Goal: Task Accomplishment & Management: Manage account settings

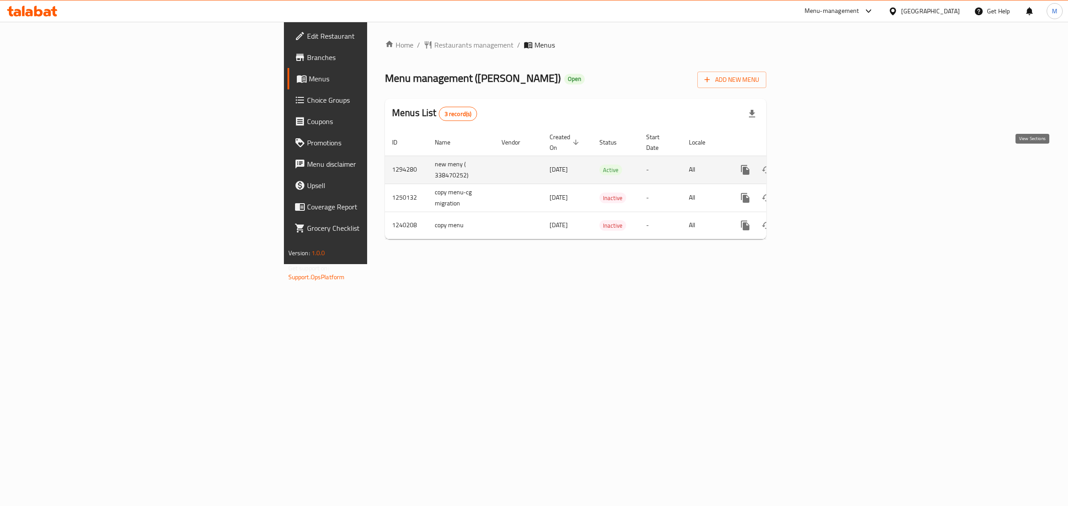
click at [815, 165] on icon "enhanced table" at bounding box center [809, 170] width 11 height 11
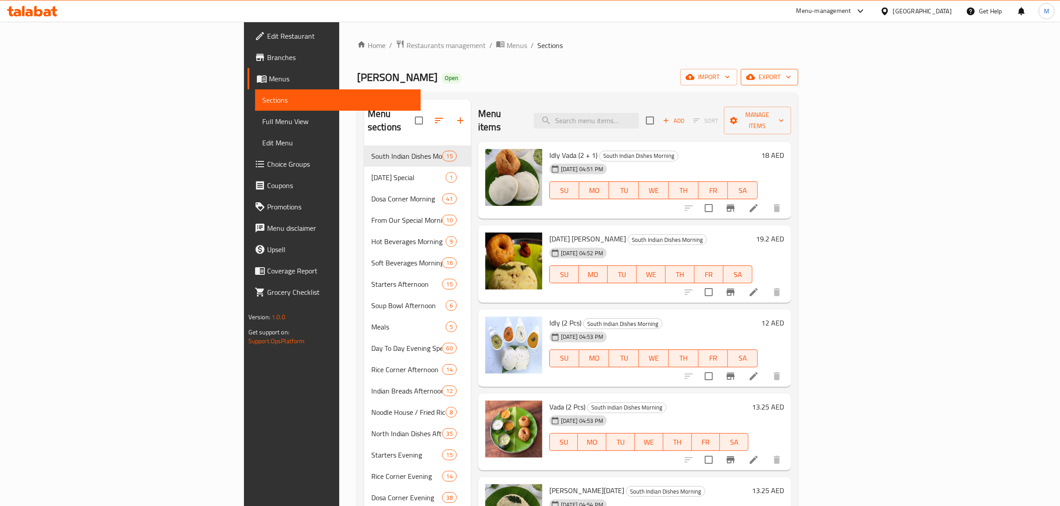
click at [791, 72] on span "export" at bounding box center [769, 77] width 43 height 11
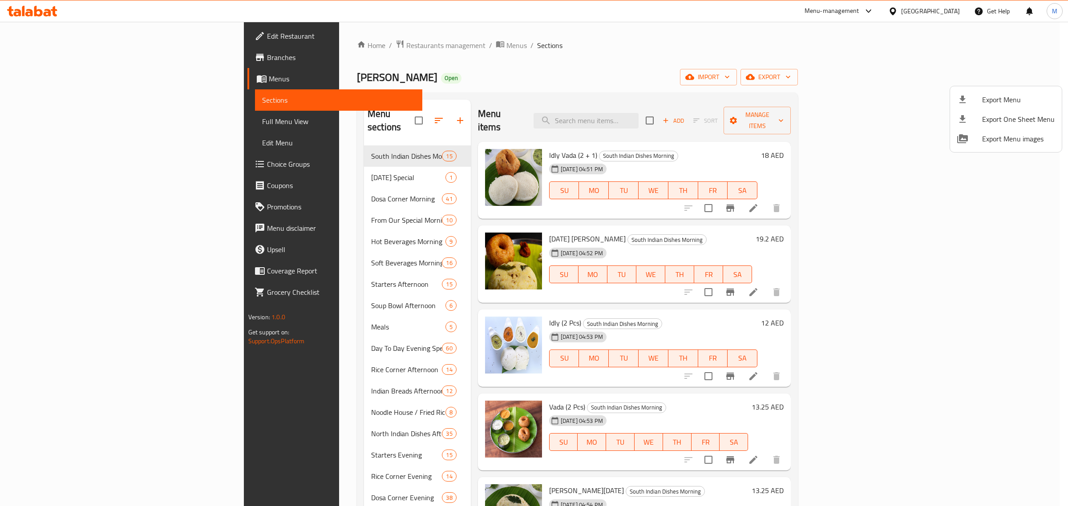
click at [1004, 94] on span "Export Menu" at bounding box center [1018, 99] width 73 height 11
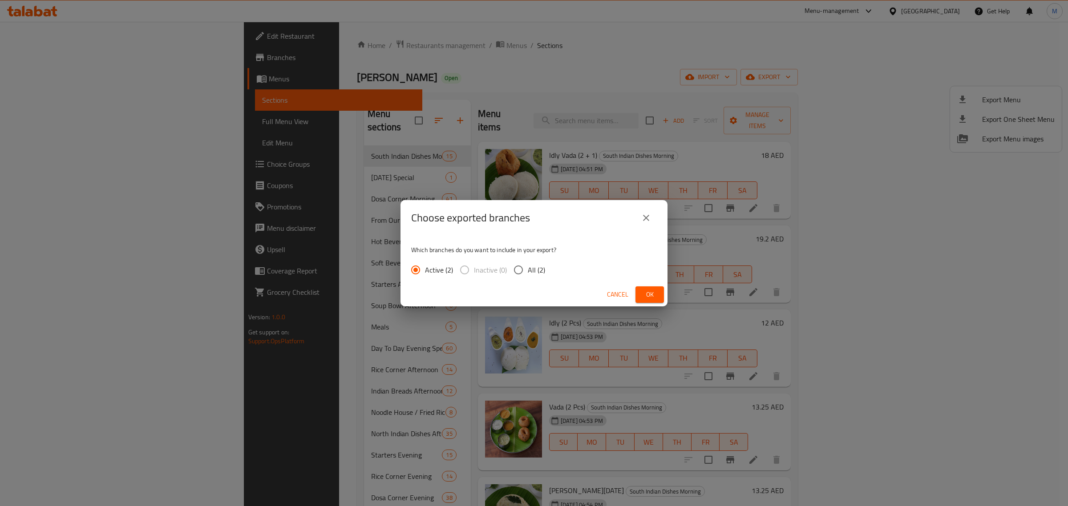
click at [534, 274] on span "All (2)" at bounding box center [536, 270] width 17 height 11
click at [528, 274] on input "All (2)" at bounding box center [518, 270] width 19 height 19
radio input "true"
click at [654, 295] on span "Ok" at bounding box center [650, 294] width 14 height 11
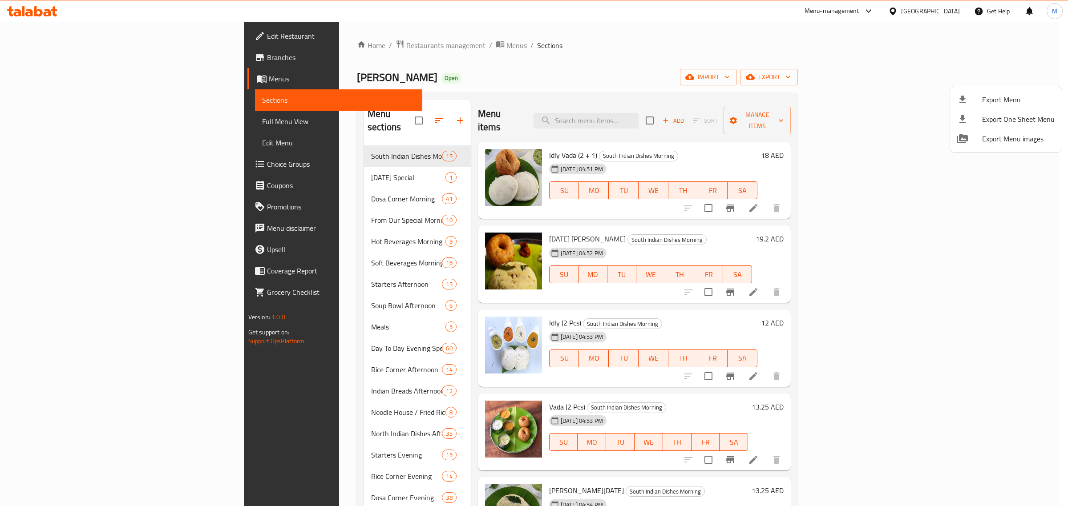
click at [279, 332] on div at bounding box center [534, 253] width 1068 height 506
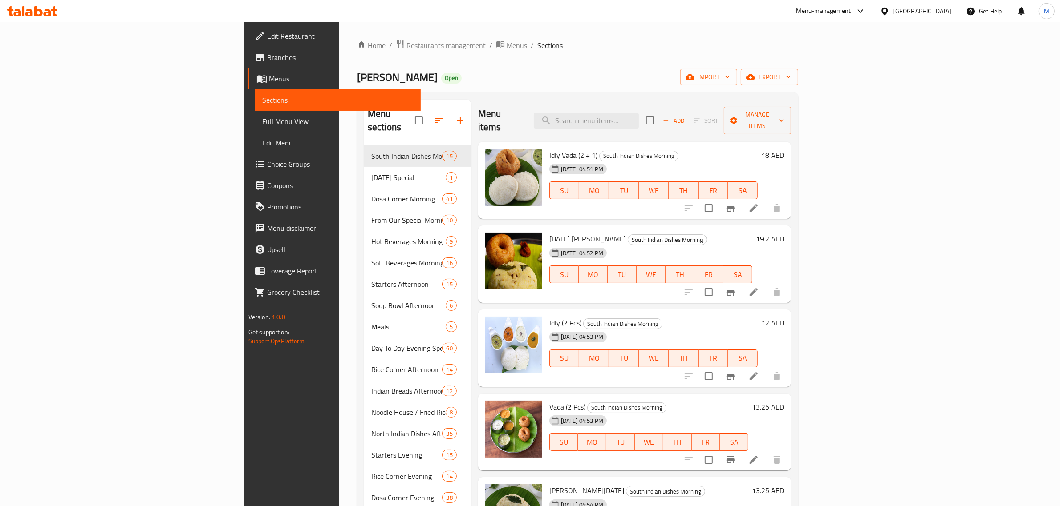
click at [371, 343] on span "Day To Day Evening Special" at bounding box center [406, 348] width 71 height 11
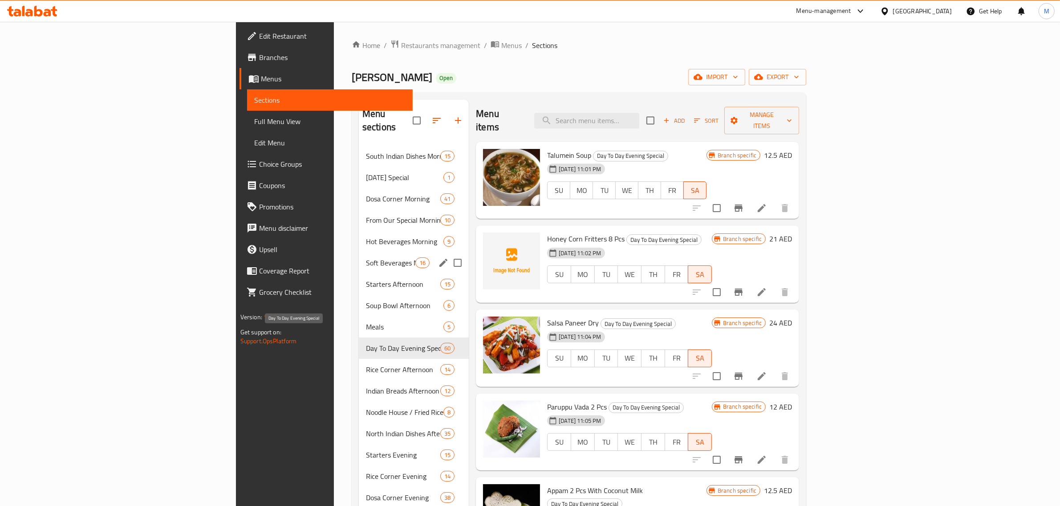
scroll to position [208, 0]
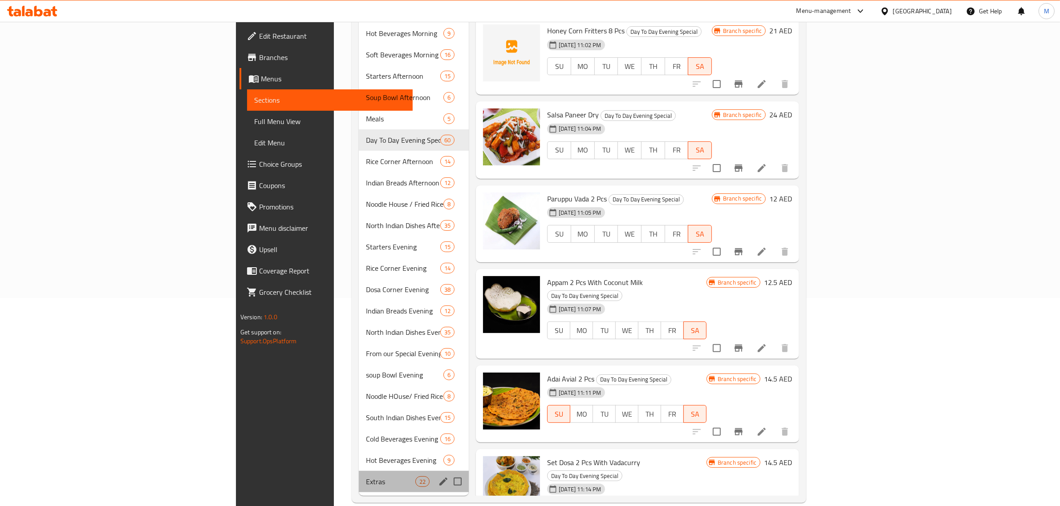
click at [359, 471] on div "Extras 22" at bounding box center [414, 481] width 110 height 21
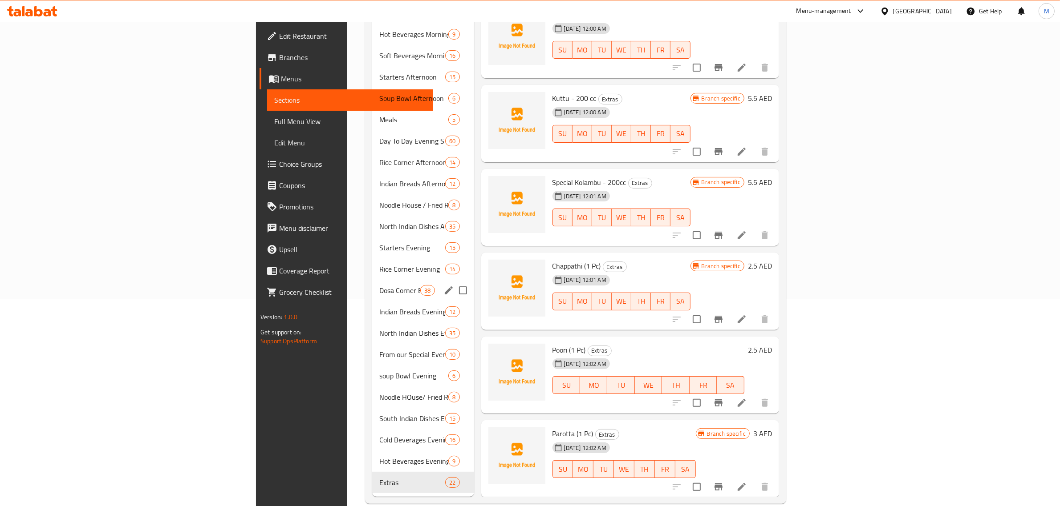
scroll to position [208, 0]
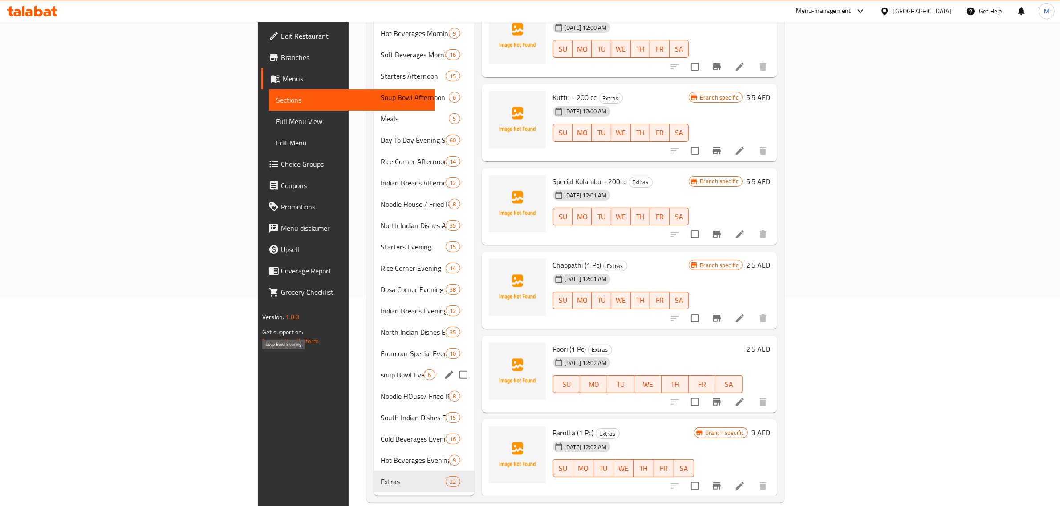
click at [373, 364] on div "soup Bowl Evening 6" at bounding box center [423, 374] width 101 height 21
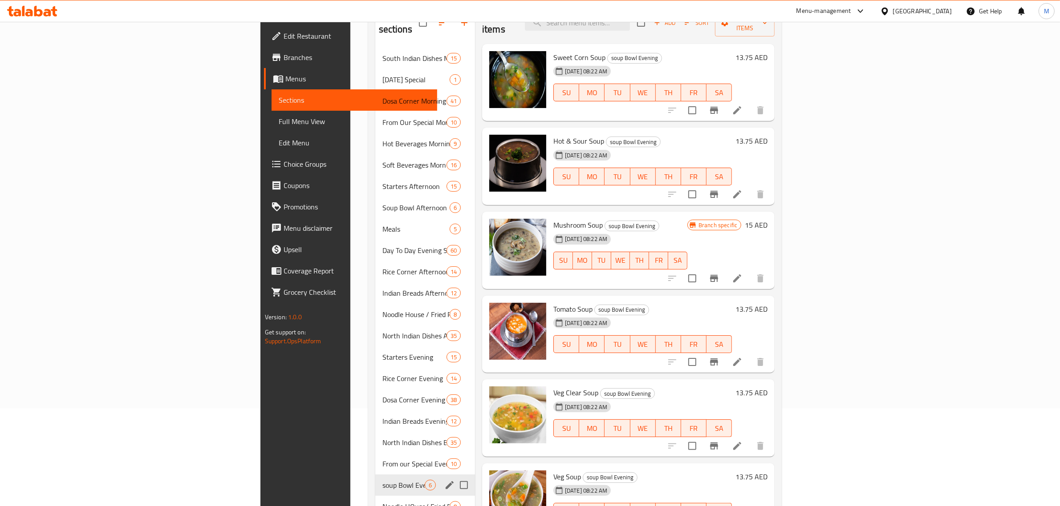
scroll to position [97, 0]
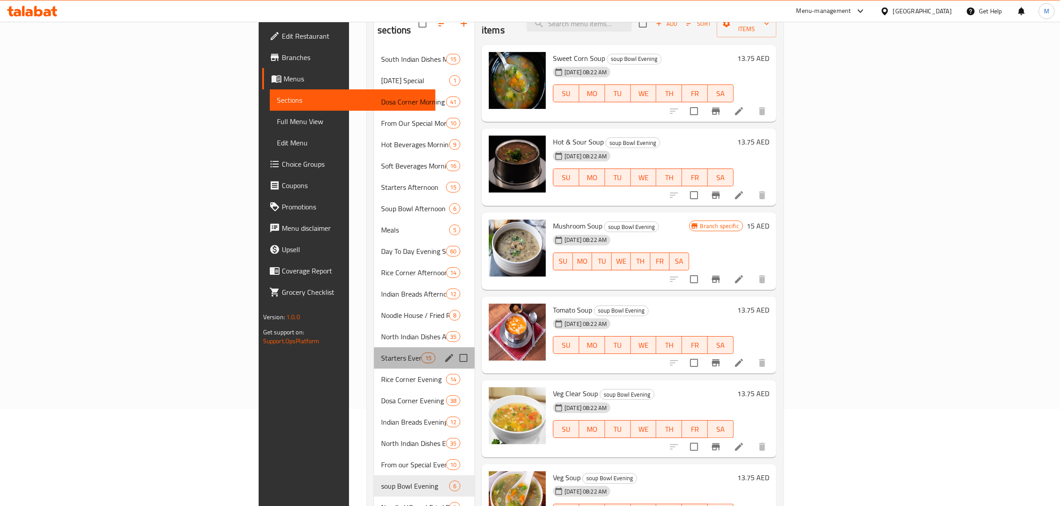
click at [374, 351] on div "Starters Evening 15" at bounding box center [424, 358] width 101 height 21
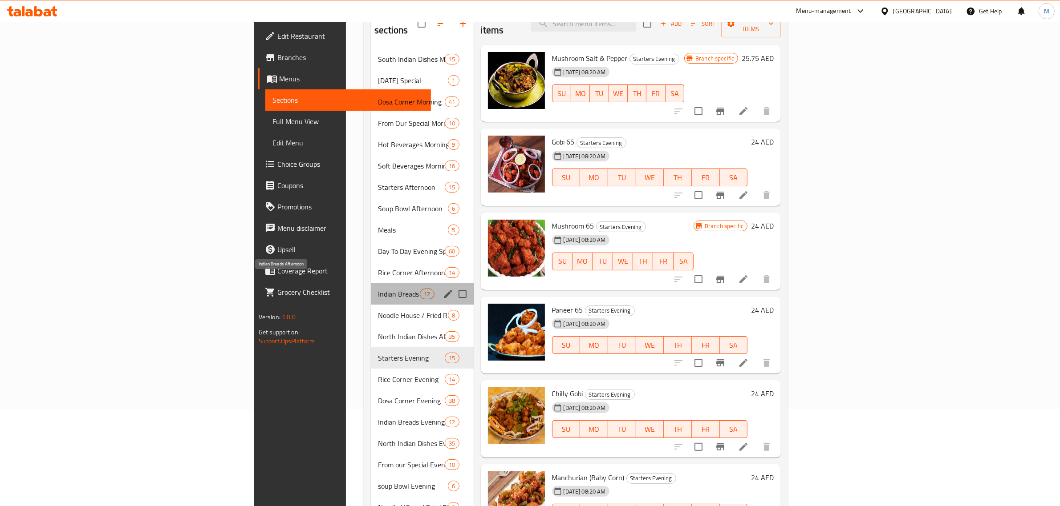
click at [378, 289] on span "Indian Breads Afternoon" at bounding box center [399, 294] width 42 height 11
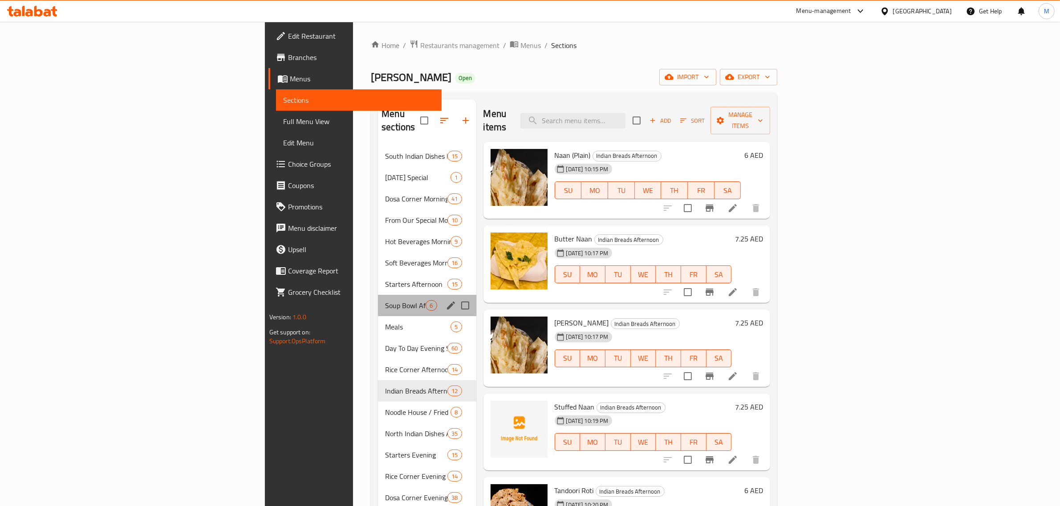
click at [378, 295] on div "Soup Bowl Afternoon 6" at bounding box center [427, 305] width 98 height 21
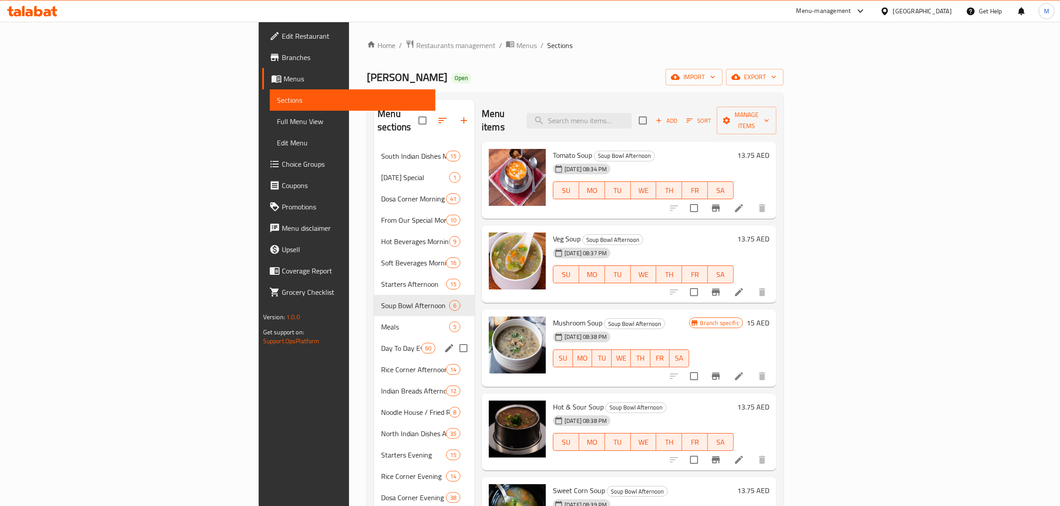
click at [374, 344] on div "Day To Day Evening Special 60" at bounding box center [424, 348] width 101 height 21
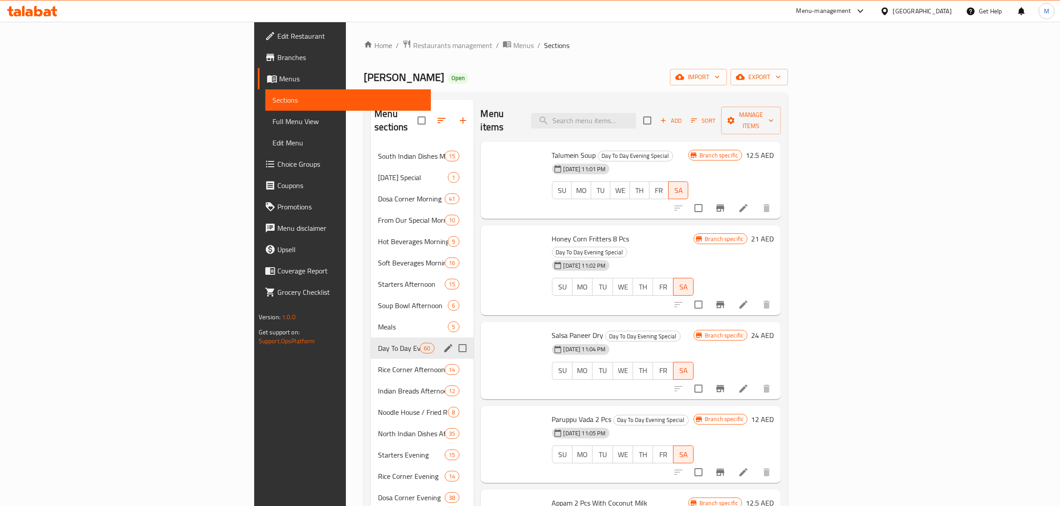
click at [378, 258] on span "Soft Beverages Morning" at bounding box center [411, 263] width 67 height 11
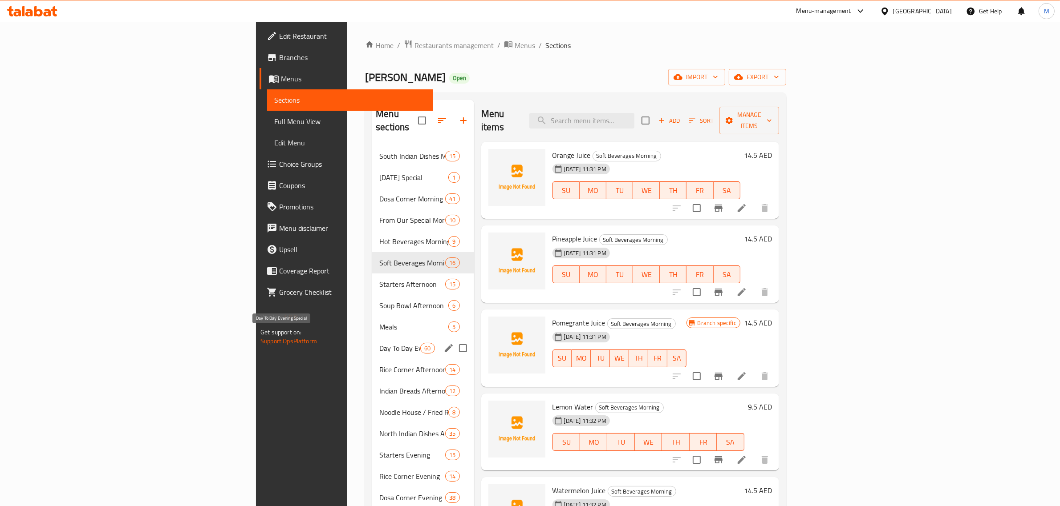
click at [379, 343] on span "Day To Day Evening Special" at bounding box center [399, 348] width 41 height 11
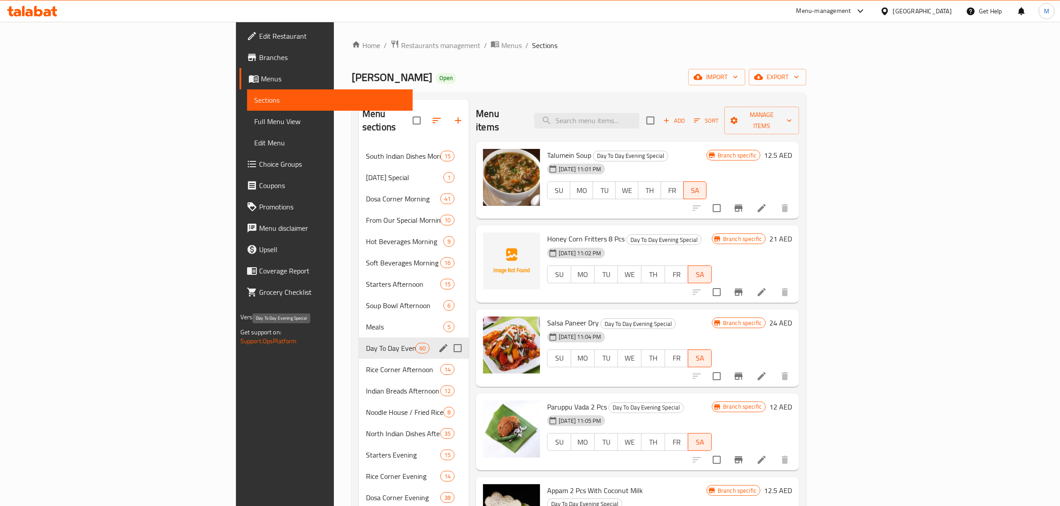
click at [366, 343] on span "Day To Day Evening Special" at bounding box center [390, 348] width 49 height 11
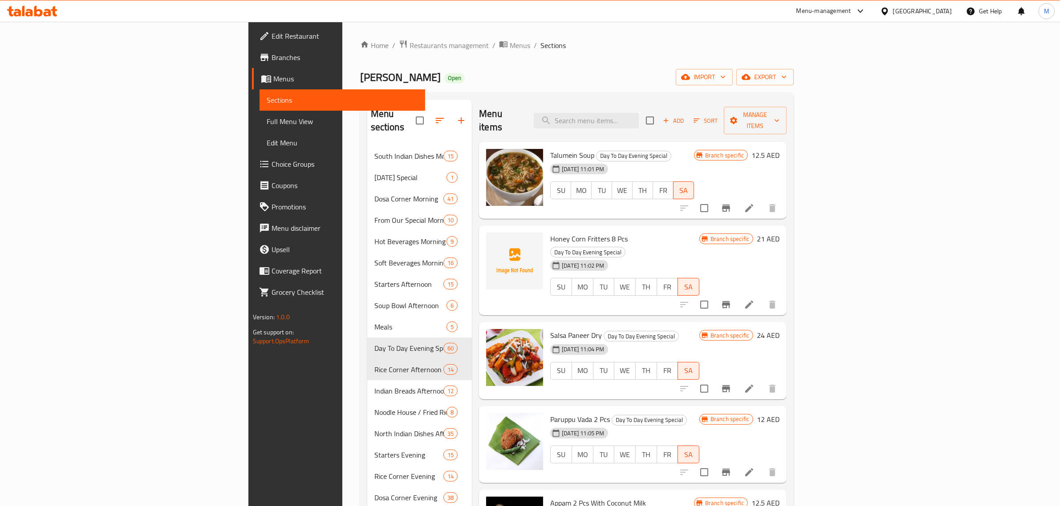
click at [761, 297] on li at bounding box center [749, 305] width 25 height 16
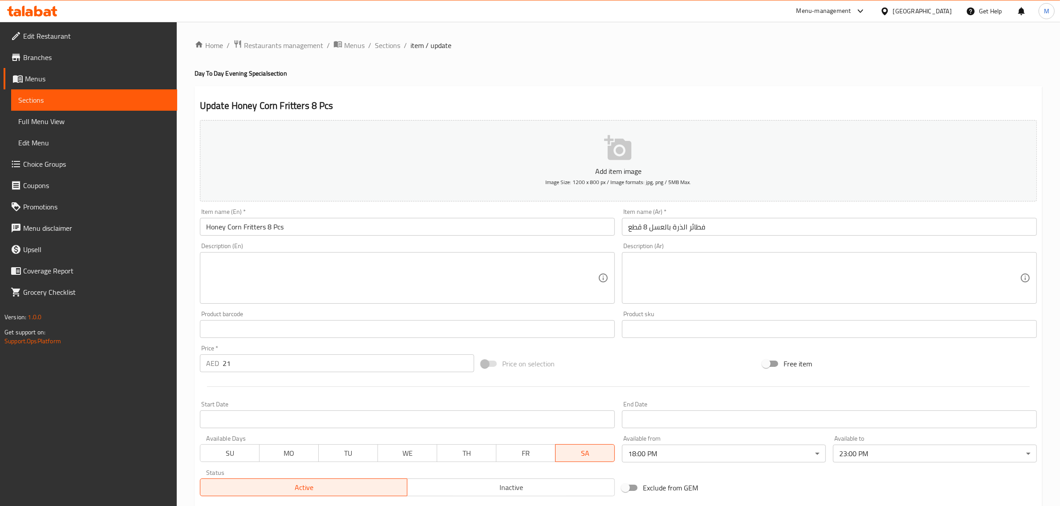
click at [572, 455] on span "SA" at bounding box center [585, 453] width 52 height 13
click at [531, 454] on span "FR" at bounding box center [526, 453] width 52 height 13
click at [279, 457] on span "MO" at bounding box center [289, 453] width 52 height 13
type button "1"
click at [366, 457] on span "TU" at bounding box center [348, 453] width 52 height 13
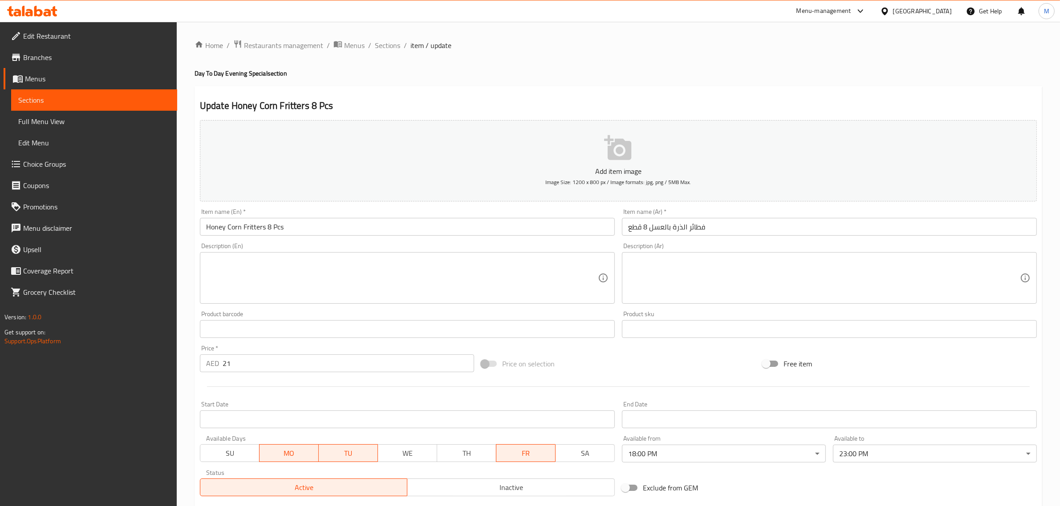
click at [408, 450] on span "WE" at bounding box center [407, 453] width 52 height 13
click at [488, 452] on span "TH" at bounding box center [467, 453] width 52 height 13
click at [575, 453] on span "SA" at bounding box center [585, 453] width 52 height 13
click at [263, 454] on span "MO" at bounding box center [289, 453] width 52 height 13
click at [393, 45] on span "Sections" at bounding box center [387, 45] width 25 height 11
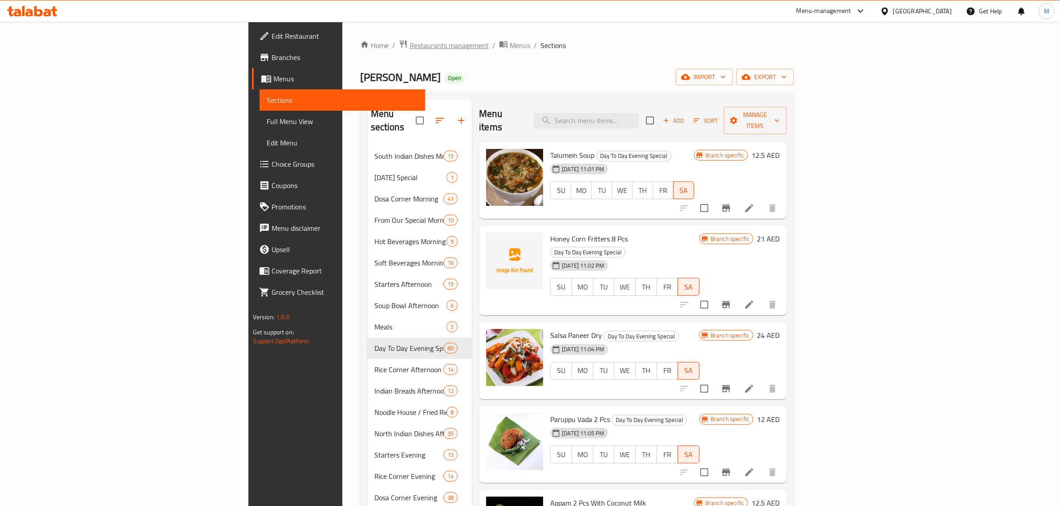
click at [409, 49] on span "Restaurants management" at bounding box center [448, 45] width 79 height 11
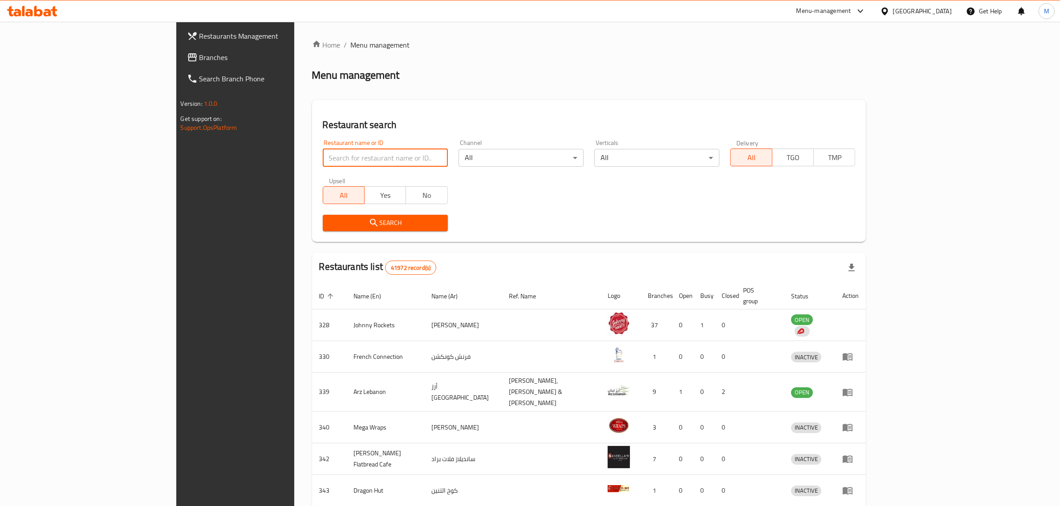
click at [323, 161] on input "search" at bounding box center [385, 158] width 125 height 18
paste input "24644"
type input "24644"
click at [199, 57] on span "Branches" at bounding box center [272, 57] width 147 height 11
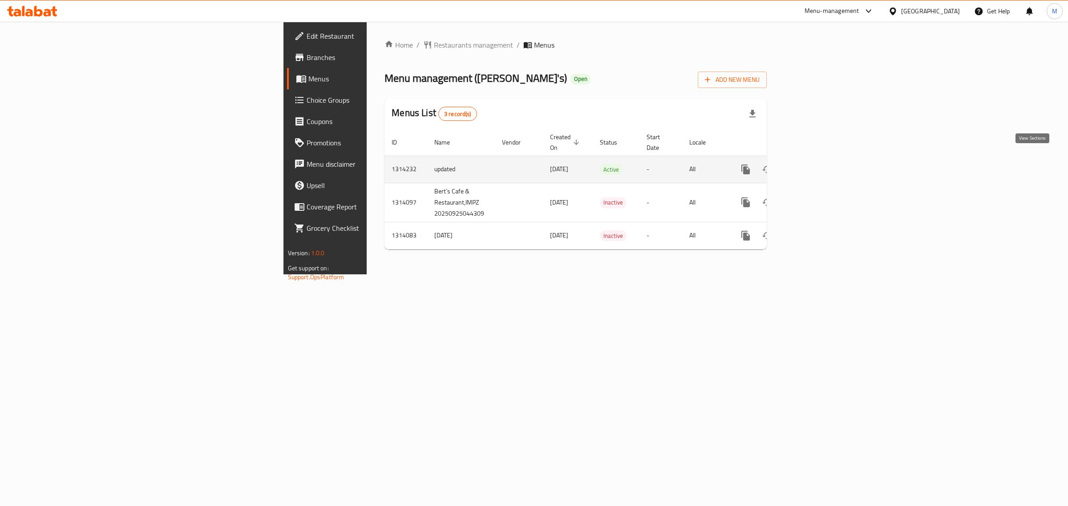
click at [815, 164] on icon "enhanced table" at bounding box center [810, 169] width 11 height 11
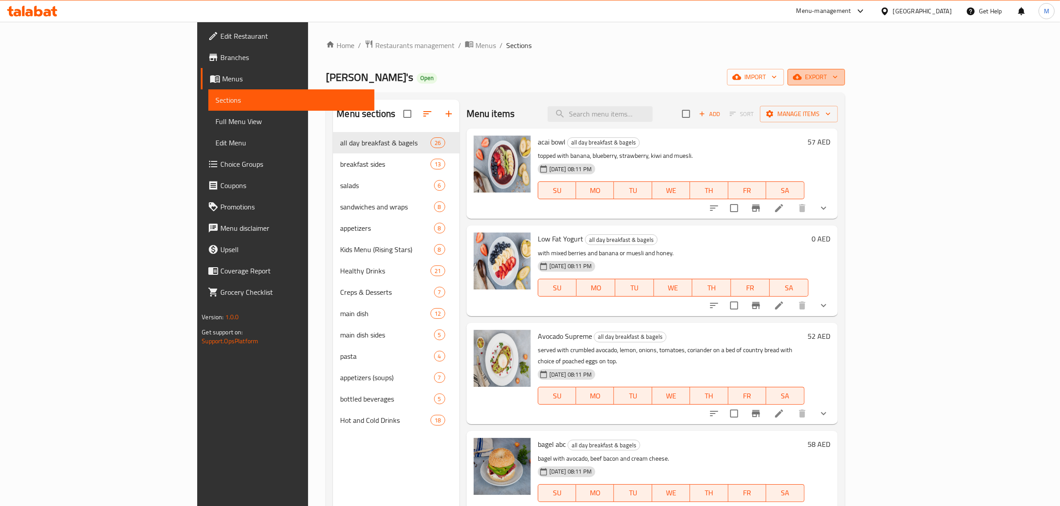
click at [838, 72] on span "export" at bounding box center [815, 77] width 43 height 11
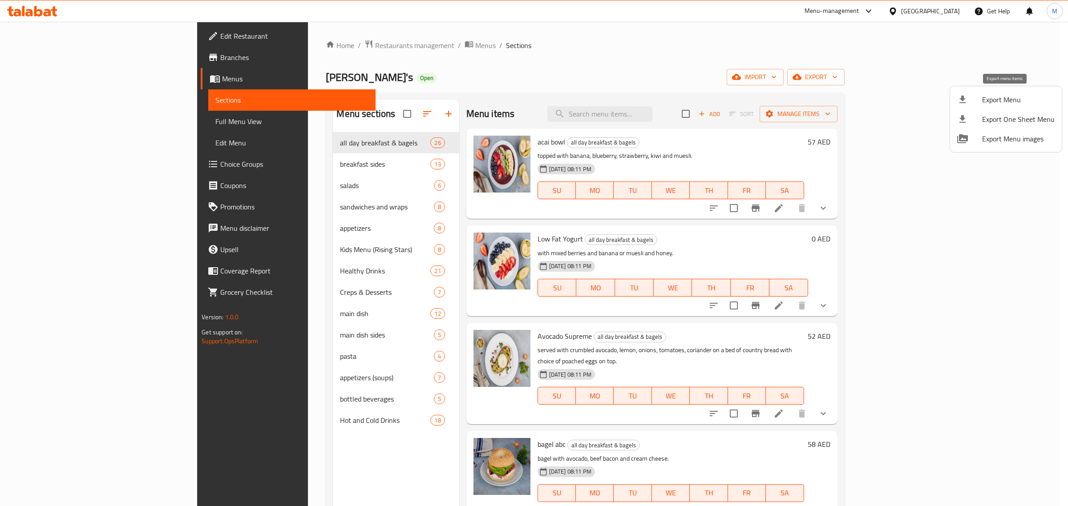
click at [989, 103] on span "Export Menu" at bounding box center [1018, 99] width 73 height 11
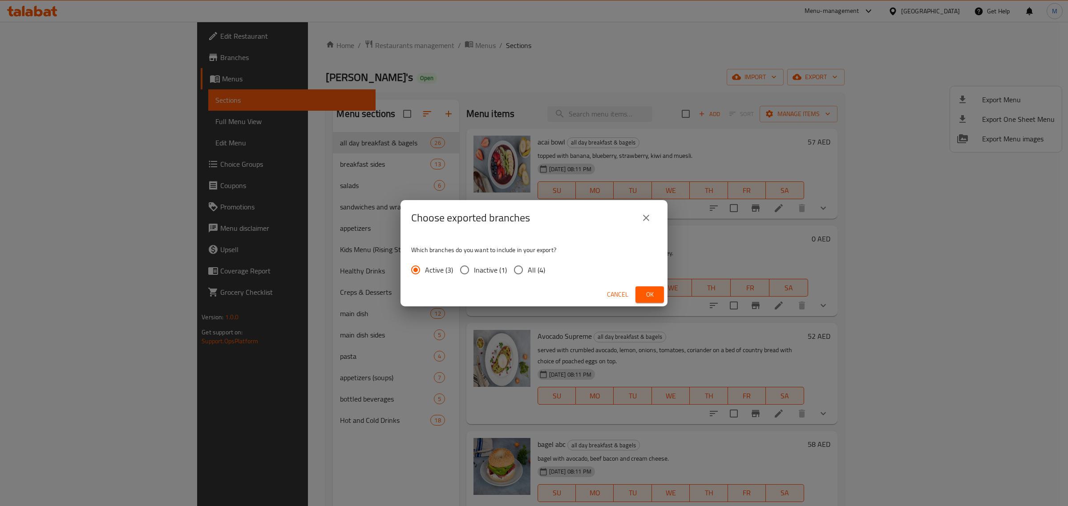
click at [544, 274] on div "Active (3) Inactive (1) All (4)" at bounding box center [481, 270] width 141 height 19
click at [541, 272] on span "All (4)" at bounding box center [536, 270] width 17 height 11
click at [528, 272] on input "All (4)" at bounding box center [518, 270] width 19 height 19
radio input "true"
click at [655, 294] on span "Ok" at bounding box center [650, 294] width 14 height 11
